Goal: Task Accomplishment & Management: Complete application form

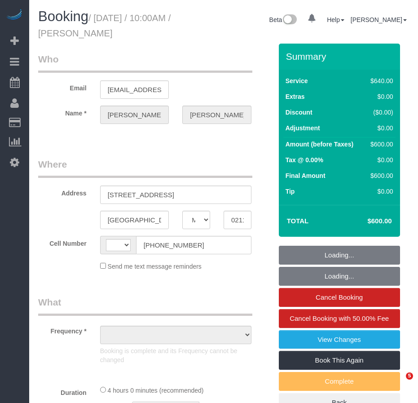
select select "MA"
select select "string:[GEOGRAPHIC_DATA]"
select select "object:807"
select select "string:stripe-pm_1S6AvA4VGloSiKo7xSJDXScx"
select select "spot1"
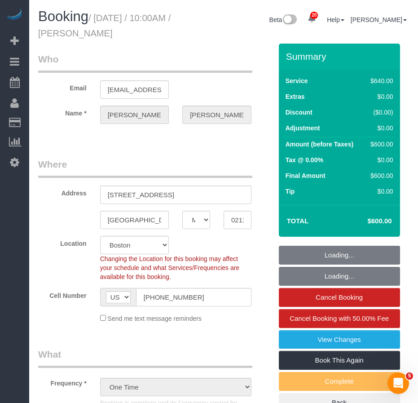
select select "2"
select select "240"
select select "number:58"
select select "number:70"
select select "number:15"
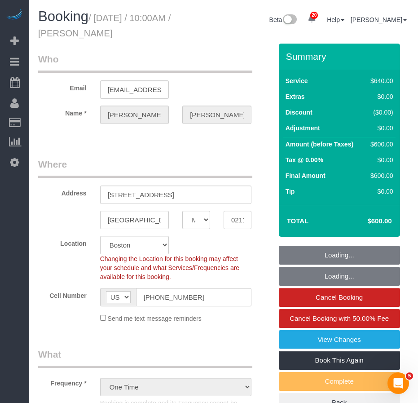
select select "number:5"
select select "object:1140"
select select "spot29"
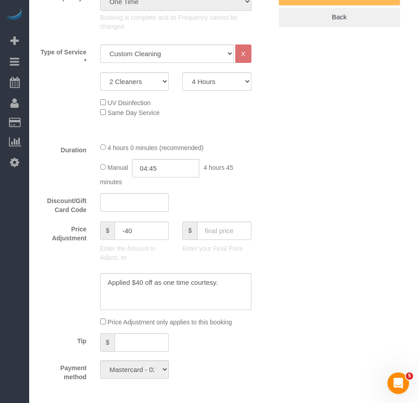
scroll to position [348, 0]
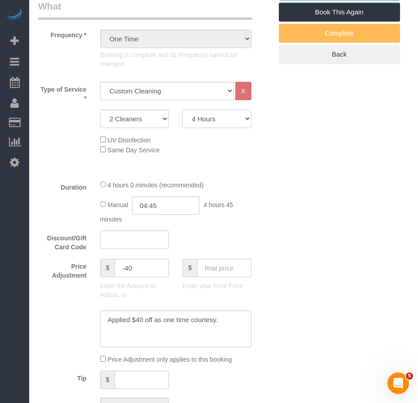
click at [247, 120] on select "2 Hours 2.5 Hours 3 Hours 3.5 Hours 4 Hours 4.5 Hours 5 Hours 5.5 Hours 6 Hours…" at bounding box center [216, 119] width 69 height 18
click at [247, 119] on select "2 Hours 2.5 Hours 3 Hours 3.5 Hours 4 Hours 4.5 Hours 5 Hours 5.5 Hours 6 Hours…" at bounding box center [216, 119] width 69 height 18
click at [309, 203] on div "Who Email [EMAIL_ADDRESS][DOMAIN_NAME] Name * [PERSON_NAME][GEOGRAPHIC_DATA] Wh…" at bounding box center [223, 411] width 371 height 1431
